Goal: Task Accomplishment & Management: Manage account settings

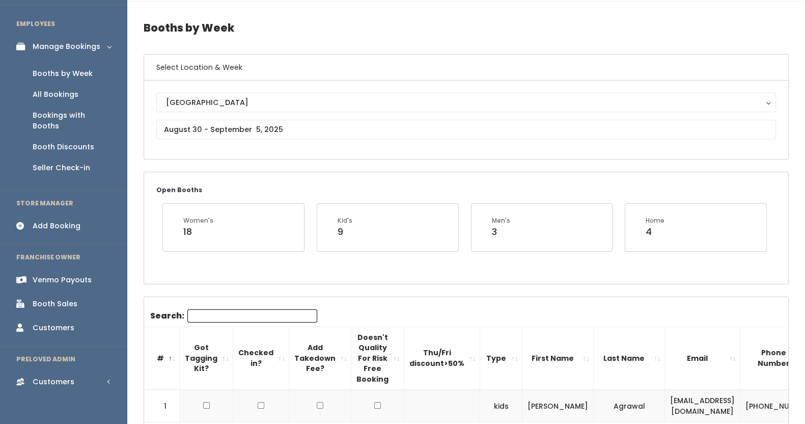
scroll to position [43, 0]
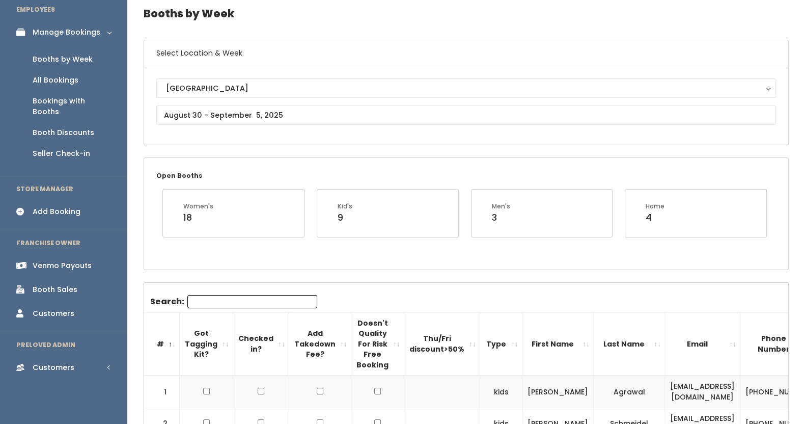
click at [76, 58] on div "Booths by Week" at bounding box center [63, 59] width 60 height 11
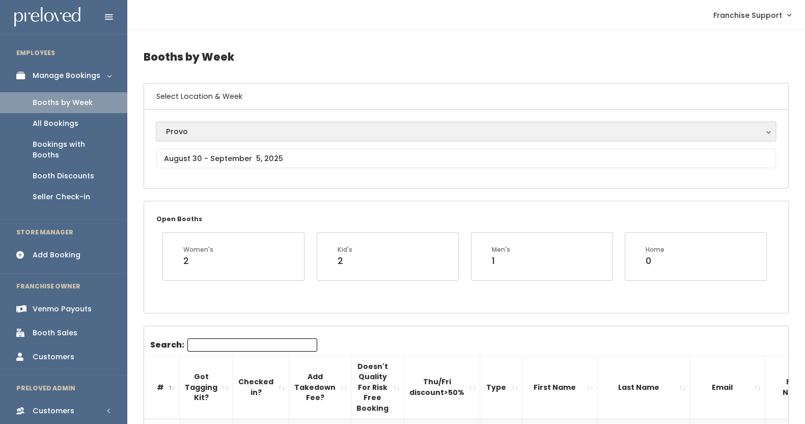
click at [190, 130] on div "Provo" at bounding box center [466, 131] width 601 height 11
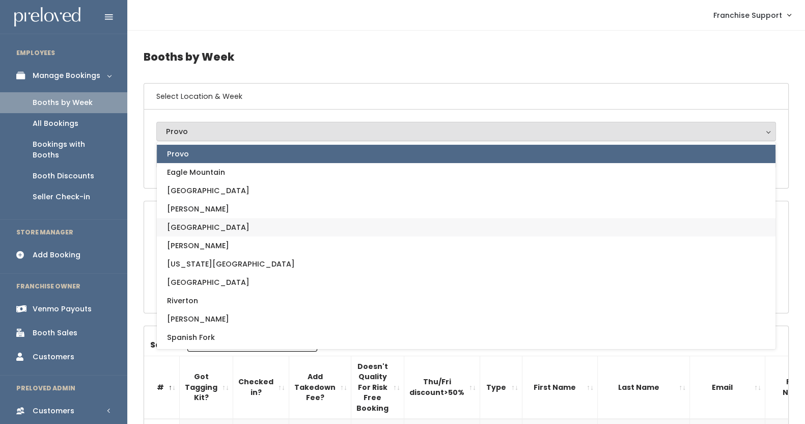
click at [204, 229] on link "[GEOGRAPHIC_DATA]" at bounding box center [466, 227] width 619 height 18
select select "5"
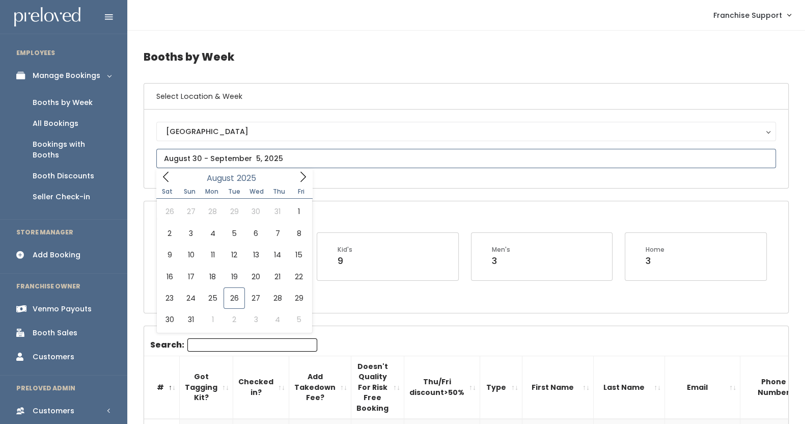
click at [221, 154] on input "text" at bounding box center [466, 158] width 620 height 19
type input "August 16 to August 22"
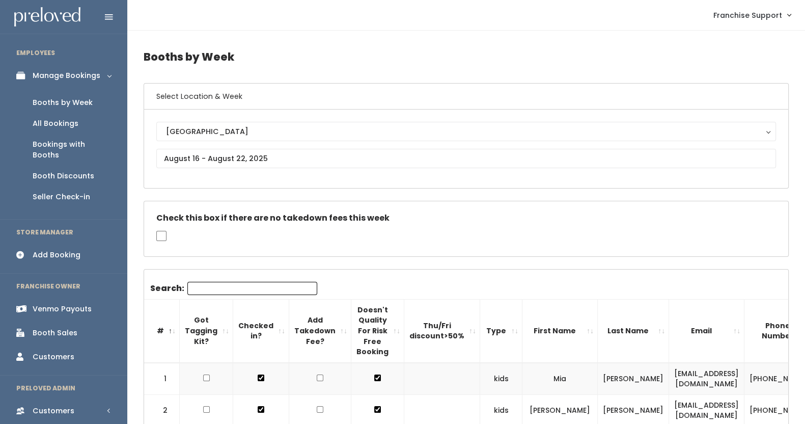
click at [242, 291] on input "Search:" at bounding box center [252, 288] width 130 height 13
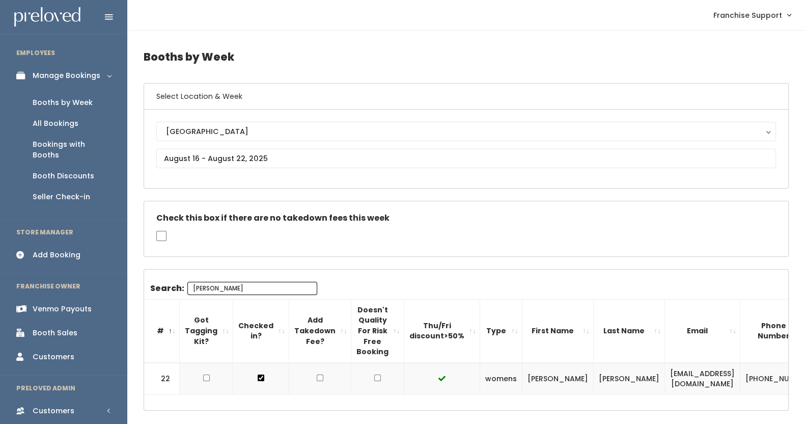
type input "kim"
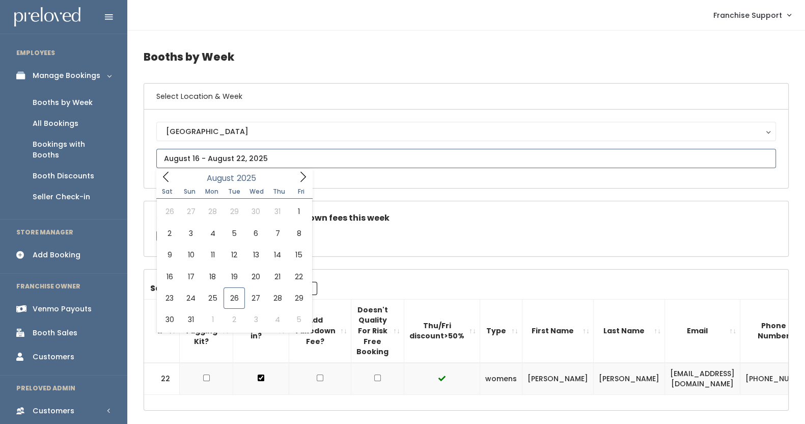
click at [216, 162] on input "text" at bounding box center [466, 158] width 620 height 19
type input "August 9 to August 15"
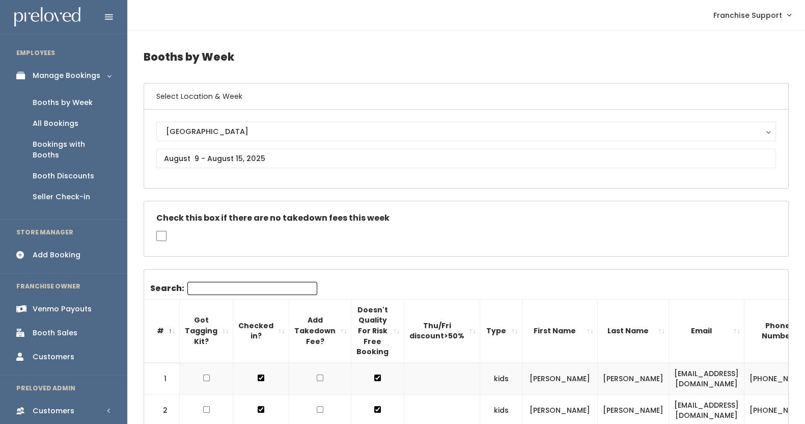
click at [213, 289] on input "Search:" at bounding box center [252, 288] width 130 height 13
type input "k"
click at [184, 149] on input "text" at bounding box center [466, 158] width 620 height 19
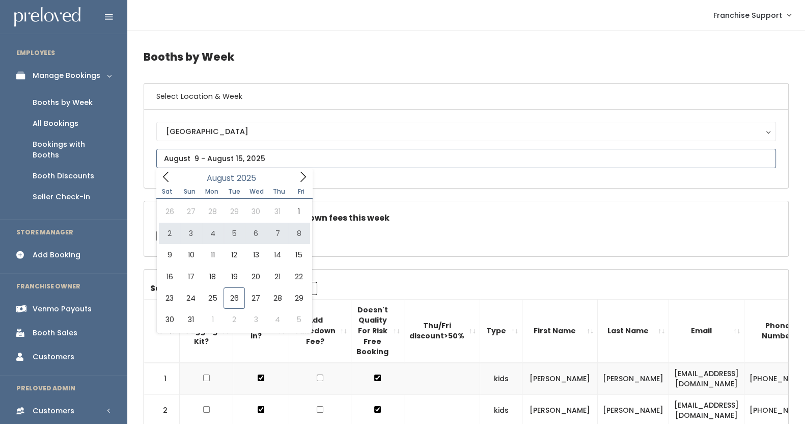
type input "August 2 to August 8"
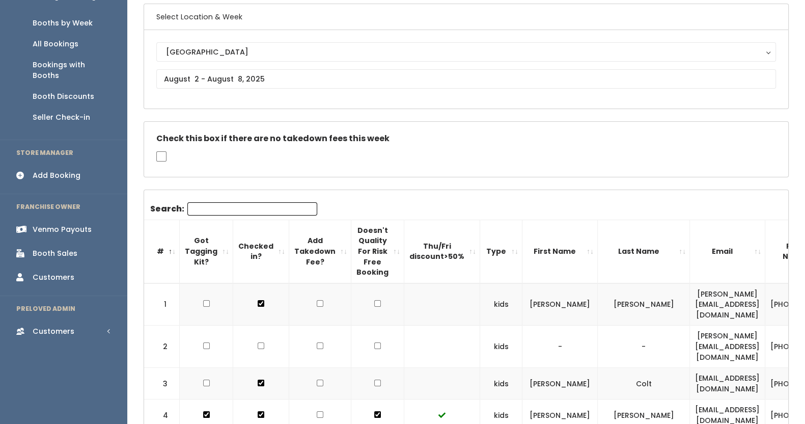
scroll to position [60, 0]
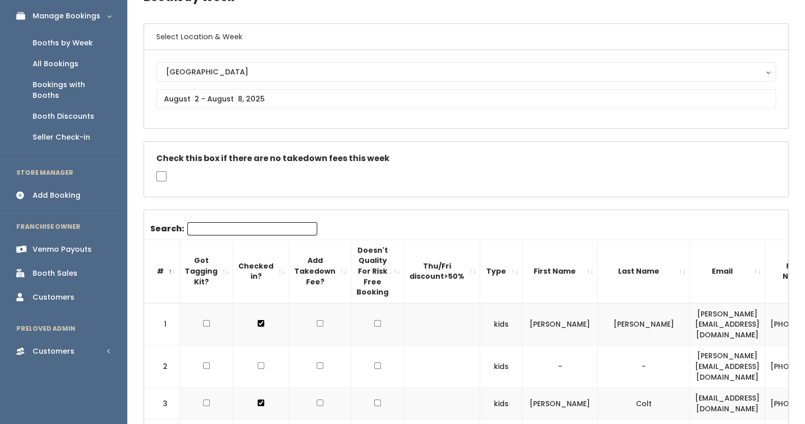
click at [53, 268] on div "Booth Sales" at bounding box center [55, 273] width 45 height 11
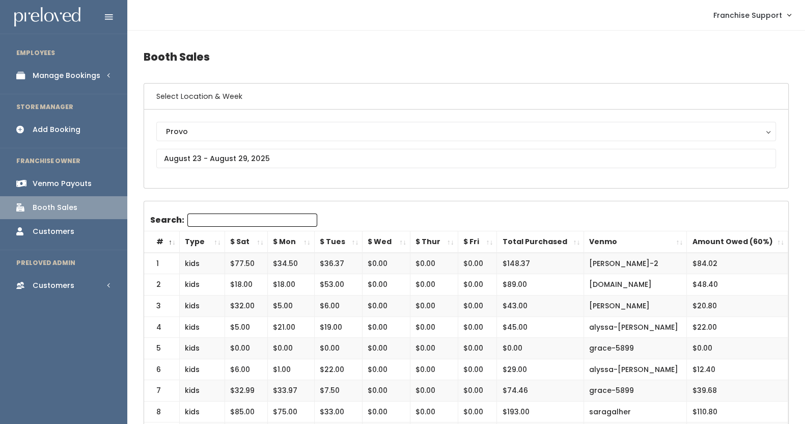
click at [53, 178] on div "Venmo Payouts" at bounding box center [62, 183] width 59 height 11
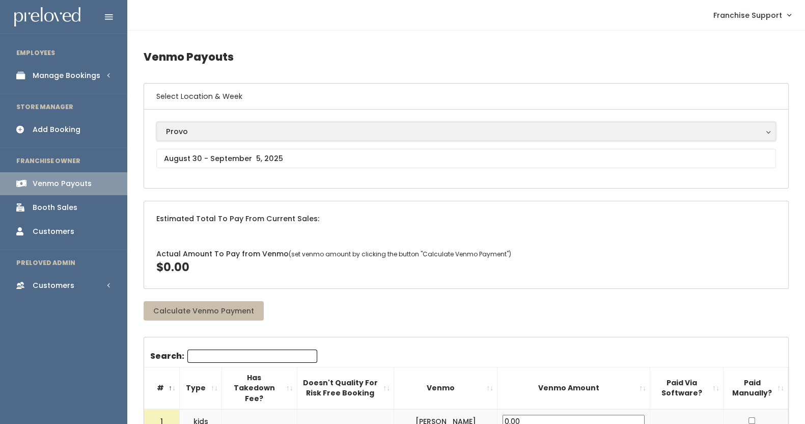
click at [224, 131] on div "Provo" at bounding box center [466, 131] width 601 height 11
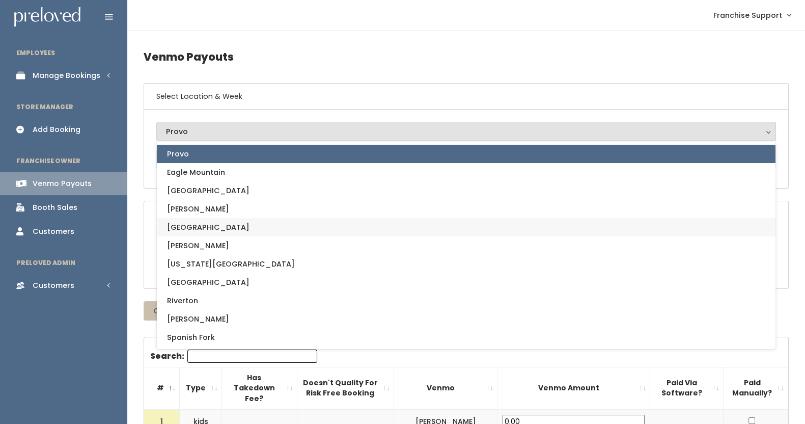
click at [229, 223] on link "[GEOGRAPHIC_DATA]" at bounding box center [466, 227] width 619 height 18
select select "5"
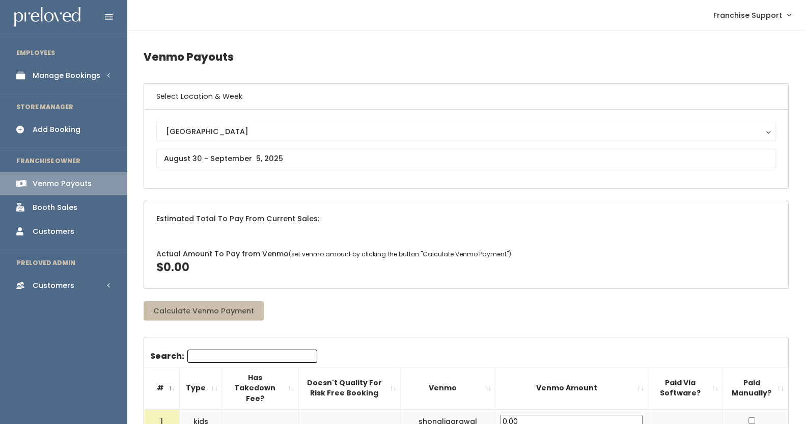
click at [233, 168] on div "Houston Eagle Mountain Edwardsville Holladay Layton Oklahoma City Provo Rexburg…" at bounding box center [466, 149] width 620 height 54
click at [233, 163] on input "text" at bounding box center [466, 158] width 620 height 19
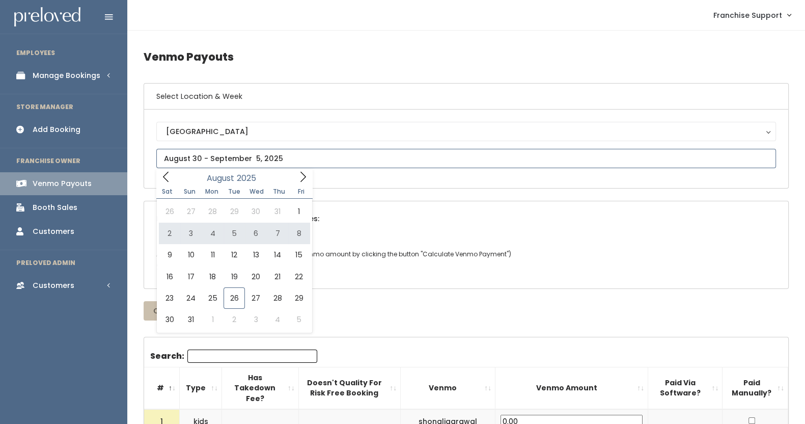
type input "August 2 to August 8"
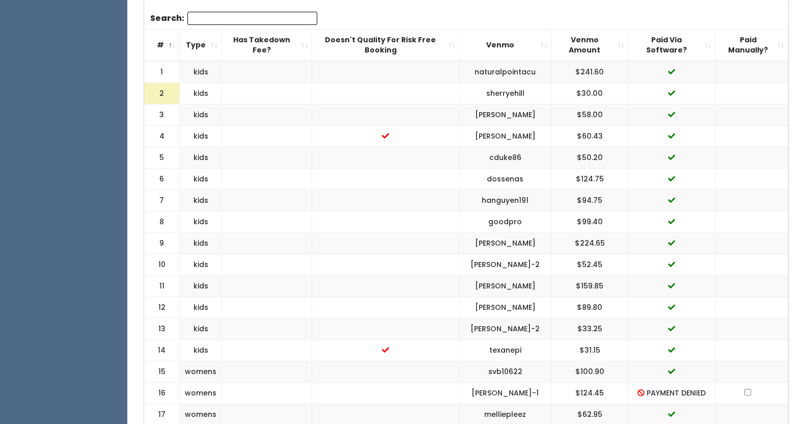
scroll to position [388, 0]
drag, startPoint x: 604, startPoint y: 220, endPoint x: 572, endPoint y: 223, distance: 31.7
click at [572, 223] on td "$99.40" at bounding box center [590, 222] width 77 height 21
copy td "$99.40"
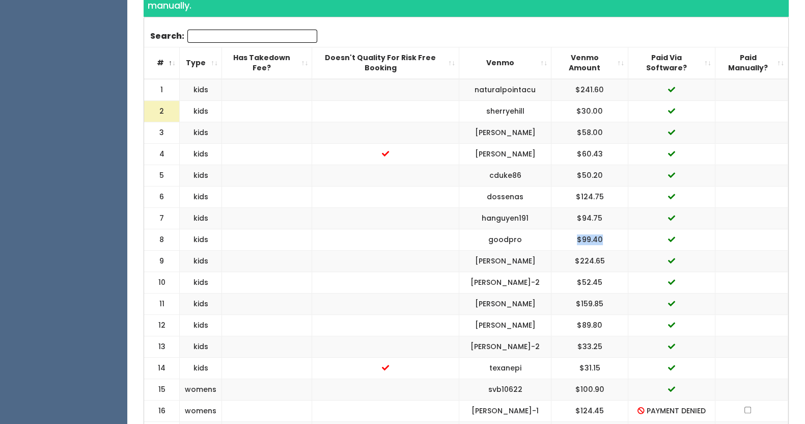
scroll to position [372, 0]
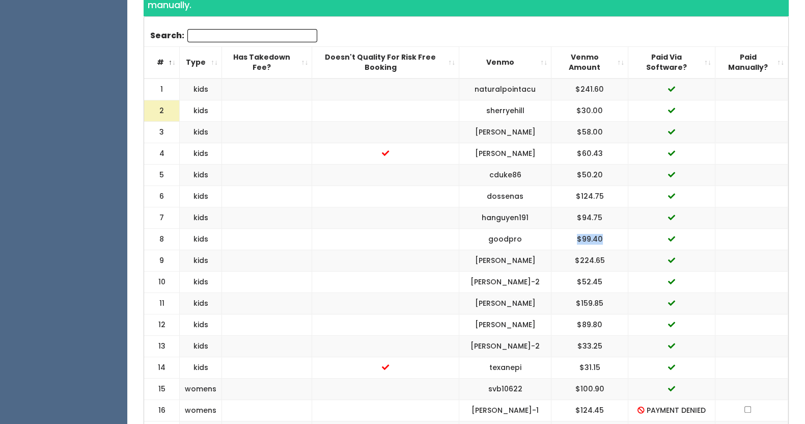
copy td "$99.40"
drag, startPoint x: 534, startPoint y: 241, endPoint x: 451, endPoint y: 245, distance: 83.1
click at [451, 245] on "8 kids goodpro $99.40" at bounding box center [466, 239] width 644 height 21
copy "goodpro"
